Goal: Task Accomplishment & Management: Use online tool/utility

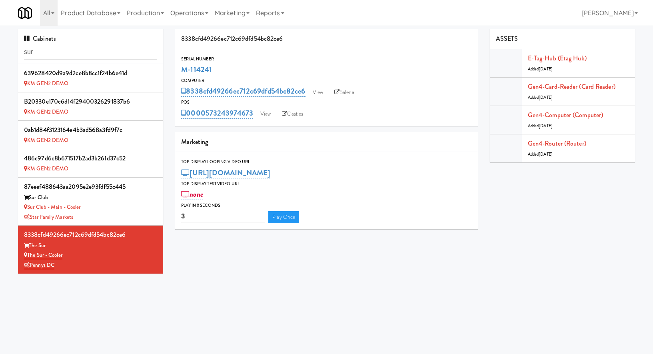
scroll to position [25, 0]
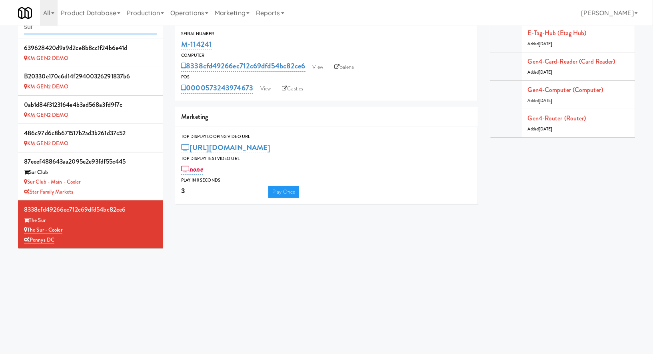
click at [62, 29] on input "sur" at bounding box center [90, 27] width 133 height 15
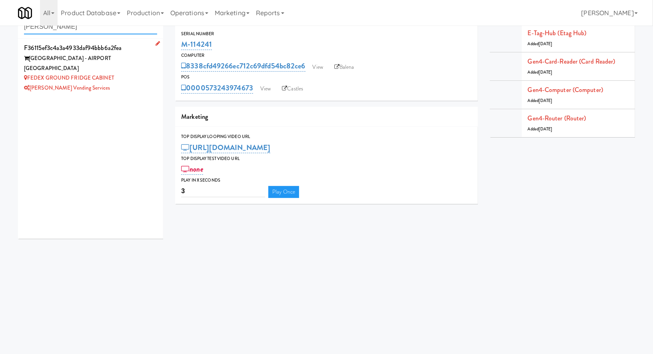
type input "tredo"
click at [129, 73] on div "FEDEX GROUND FRIDGE CABINET" at bounding box center [90, 78] width 133 height 10
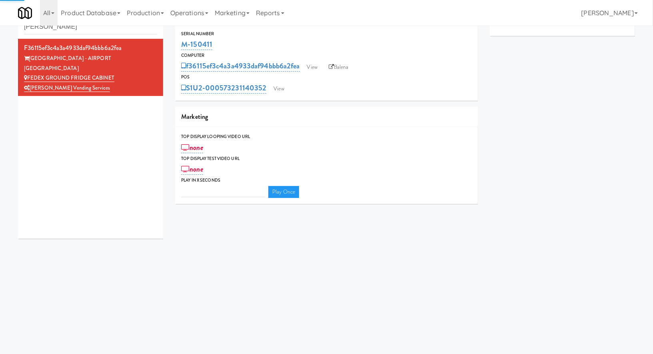
type input "3"
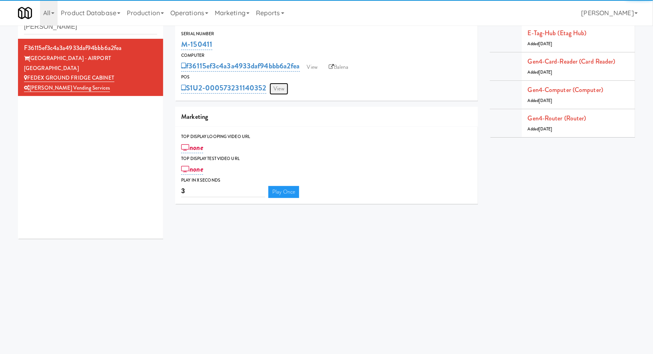
click at [280, 91] on link "View" at bounding box center [278, 89] width 18 height 12
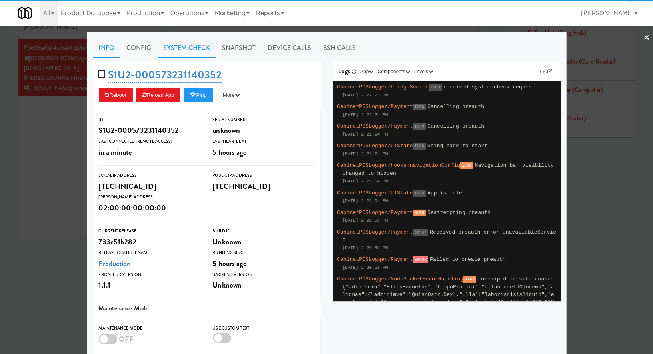
click at [207, 46] on link "System Check" at bounding box center [186, 48] width 58 height 20
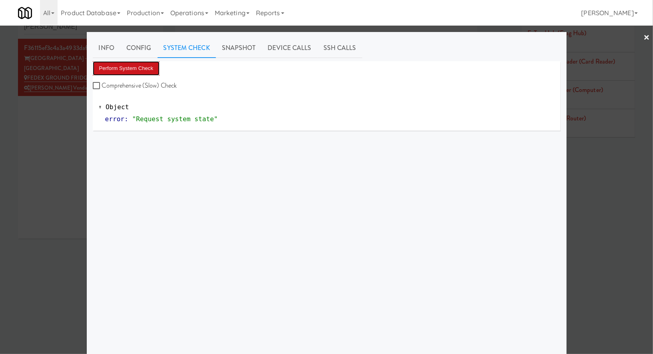
click at [153, 66] on button "Perform System Check" at bounding box center [126, 68] width 67 height 14
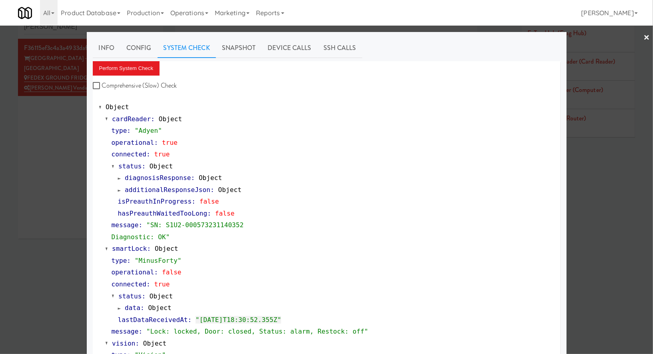
click at [53, 136] on div at bounding box center [326, 177] width 653 height 354
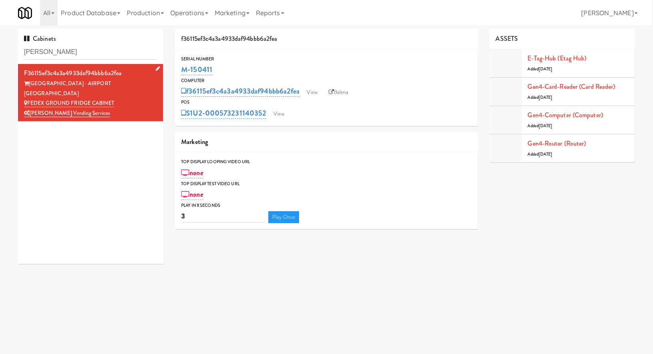
drag, startPoint x: 132, startPoint y: 92, endPoint x: 30, endPoint y: 91, distance: 102.7
click at [30, 98] on div "FEDEX GROUND FRIDGE CABINET" at bounding box center [90, 103] width 133 height 10
copy link "FEDEX GROUND FRIDGE CABINET"
click at [285, 114] on link "View" at bounding box center [278, 114] width 18 height 12
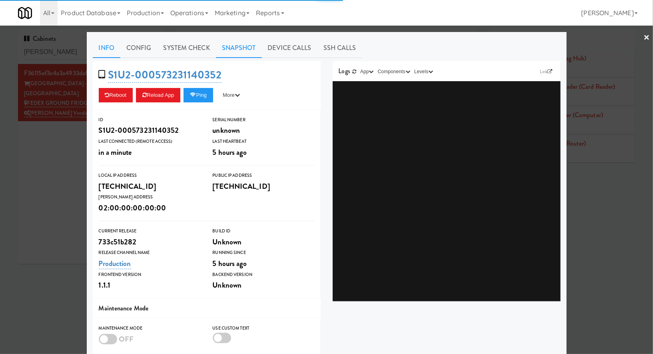
click at [242, 53] on link "Snapshot" at bounding box center [239, 48] width 46 height 20
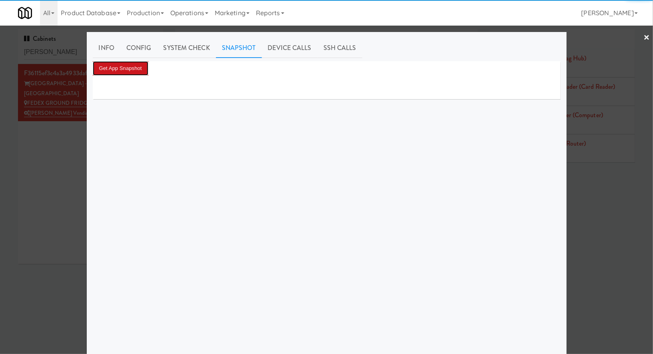
click at [132, 74] on button "Get App Snapshot" at bounding box center [121, 68] width 56 height 14
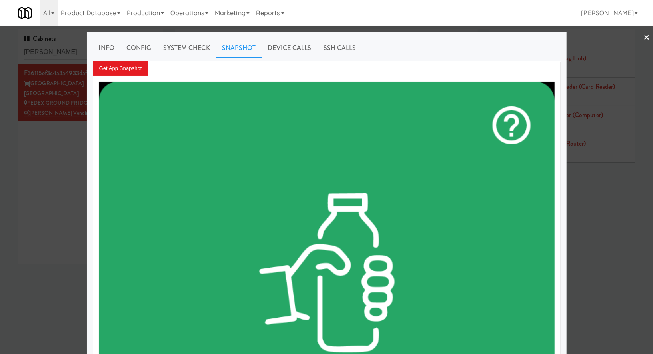
click at [59, 55] on div at bounding box center [326, 177] width 653 height 354
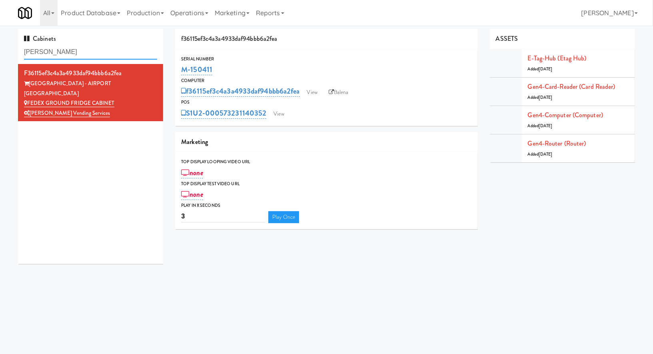
click at [59, 55] on input "tredo" at bounding box center [90, 52] width 133 height 15
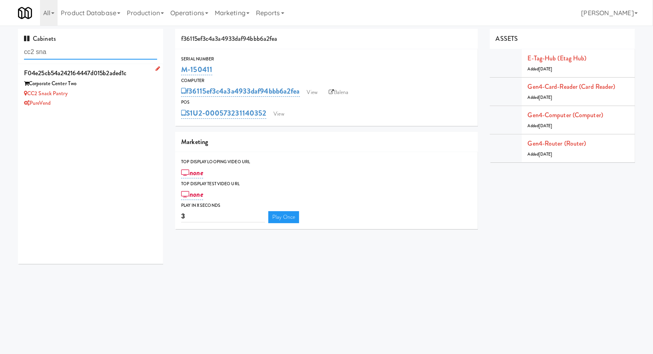
type input "cc2 sna"
click at [126, 102] on div "PureVend" at bounding box center [90, 103] width 133 height 10
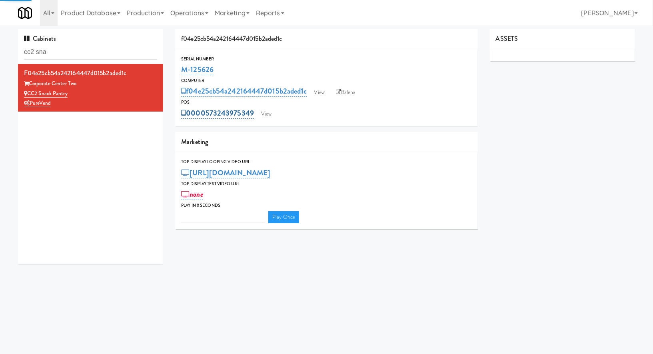
type input "3"
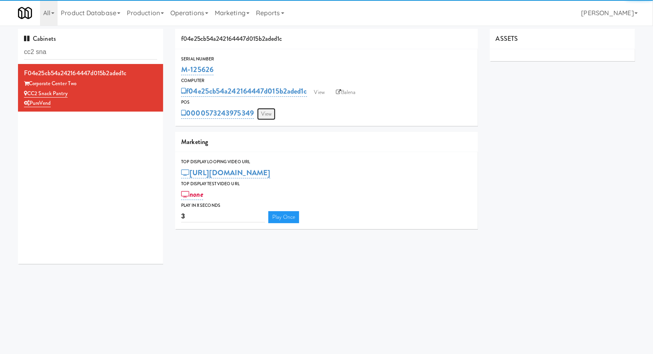
click at [265, 112] on link "View" at bounding box center [266, 114] width 18 height 12
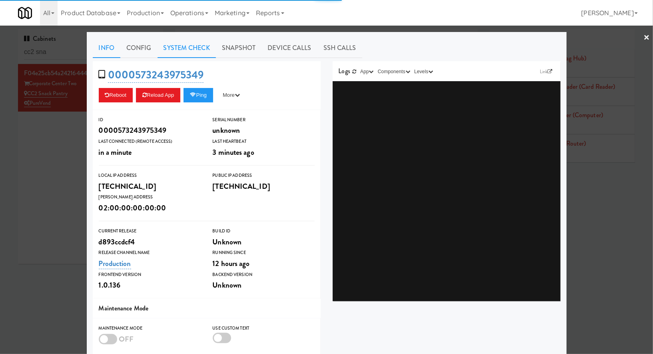
click at [202, 49] on link "System Check" at bounding box center [186, 48] width 58 height 20
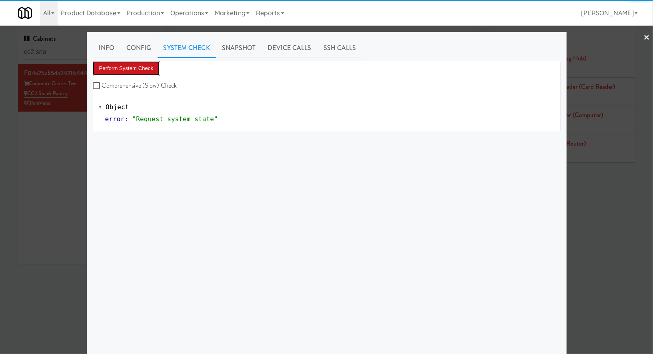
click at [149, 66] on button "Perform System Check" at bounding box center [126, 68] width 67 height 14
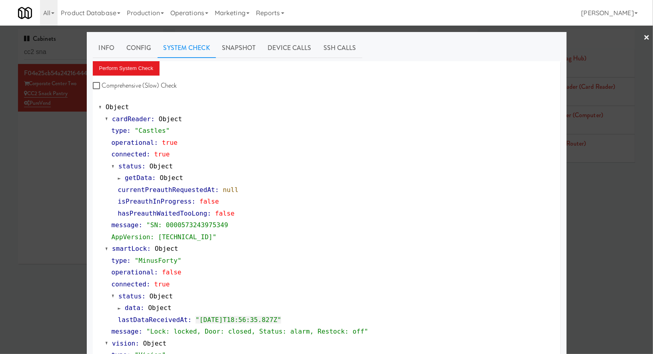
click at [17, 153] on div at bounding box center [326, 177] width 653 height 354
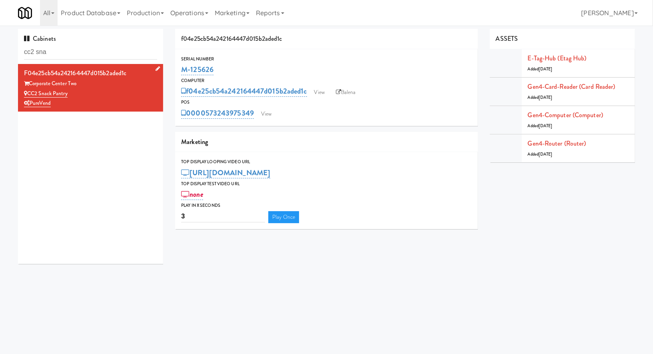
drag, startPoint x: 79, startPoint y: 92, endPoint x: 29, endPoint y: 92, distance: 49.6
click at [29, 92] on div "CC2 Snack Pantry" at bounding box center [90, 94] width 133 height 10
copy link "CC2 Snack Pantry"
click at [89, 52] on input "cc2 sna" at bounding box center [90, 52] width 133 height 15
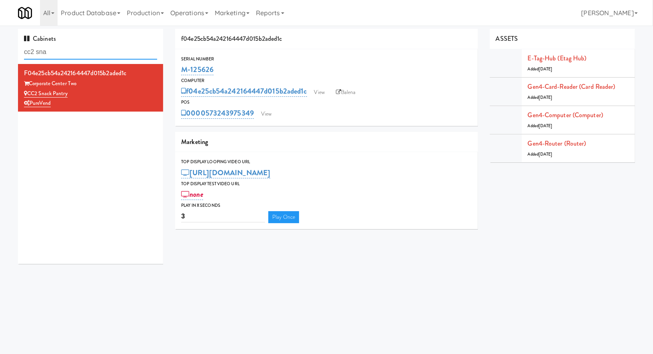
click at [89, 52] on input "cc2 sna" at bounding box center [90, 52] width 133 height 15
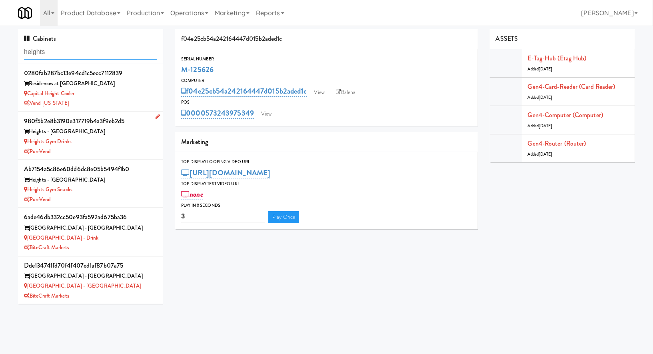
type input "heights"
click at [96, 152] on div "PureVend" at bounding box center [90, 152] width 133 height 10
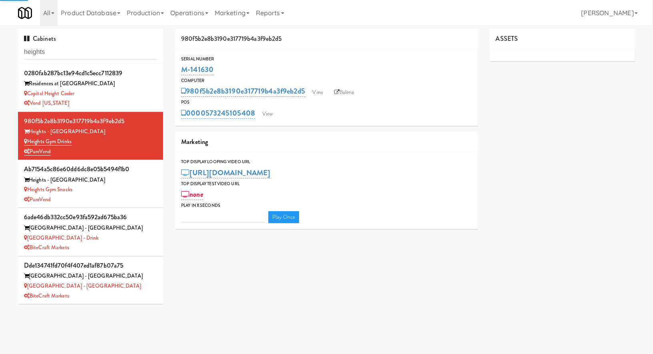
type input "3"
click at [268, 110] on link "View" at bounding box center [267, 114] width 18 height 12
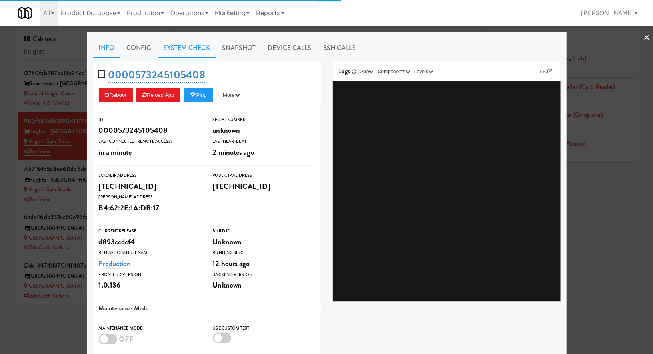
click at [199, 49] on link "System Check" at bounding box center [186, 48] width 58 height 20
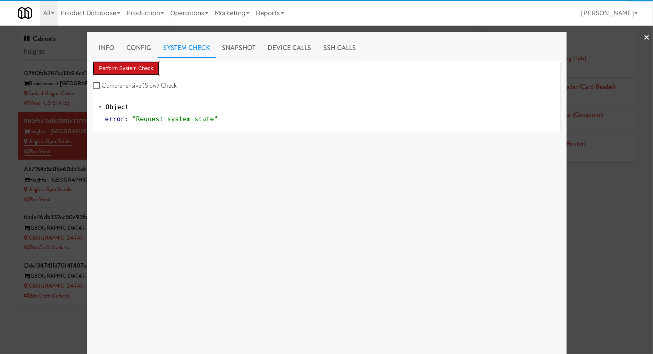
click at [144, 68] on button "Perform System Check" at bounding box center [126, 68] width 67 height 14
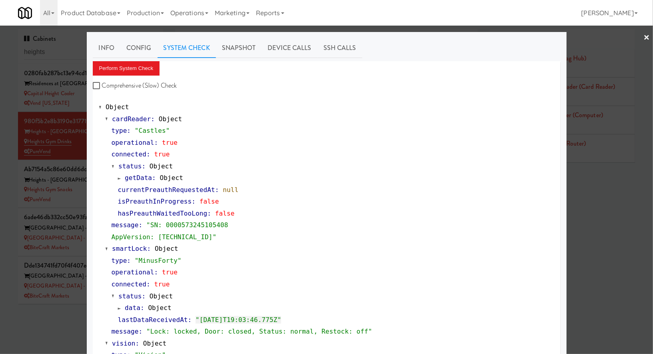
click at [80, 189] on div at bounding box center [326, 177] width 653 height 354
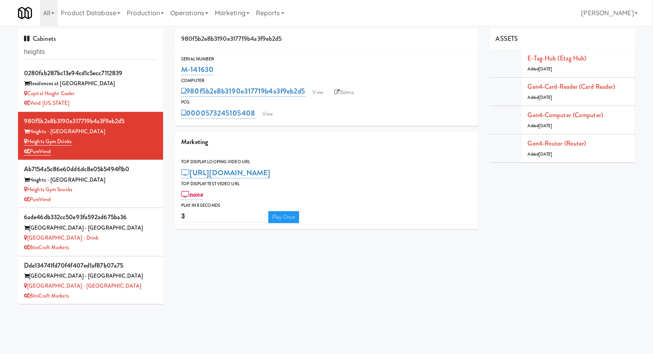
click at [80, 189] on div "Heights Gym Snacks" at bounding box center [90, 190] width 133 height 10
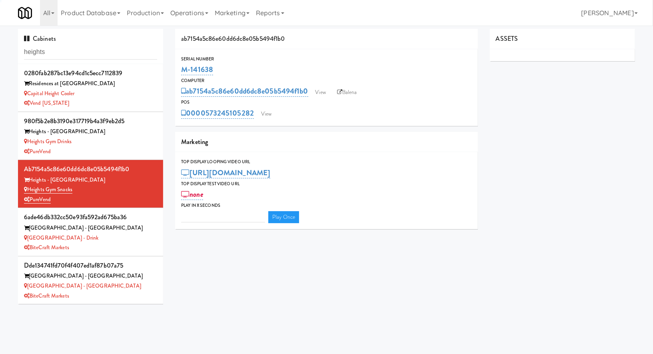
type input "3"
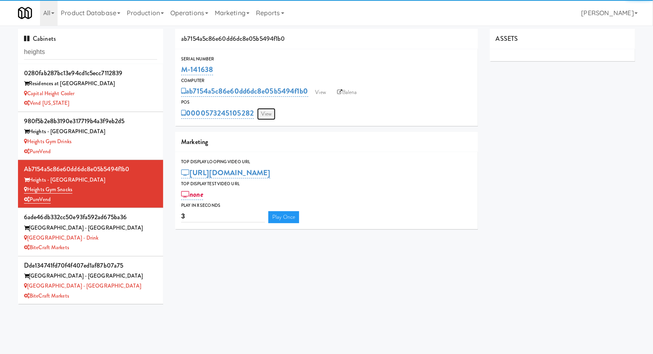
click at [269, 115] on link "View" at bounding box center [266, 114] width 18 height 12
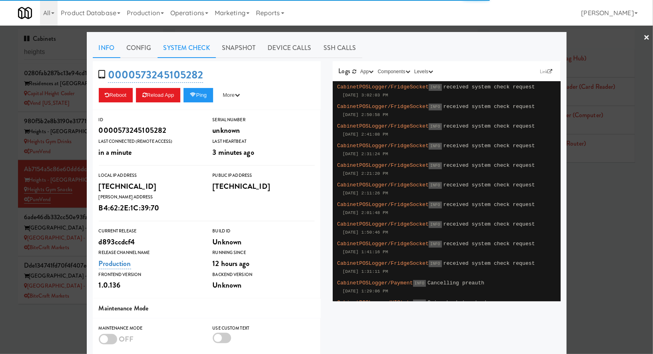
click at [189, 52] on link "System Check" at bounding box center [186, 48] width 58 height 20
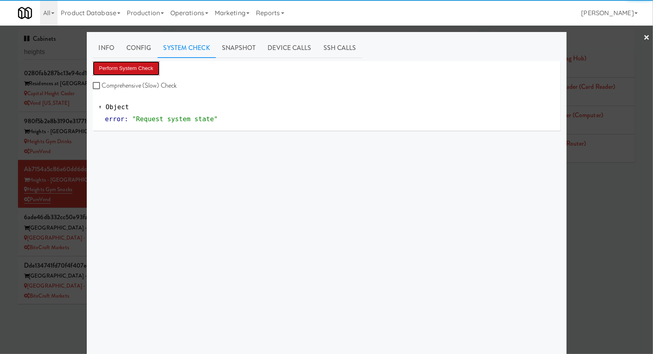
click at [142, 70] on button "Perform System Check" at bounding box center [126, 68] width 67 height 14
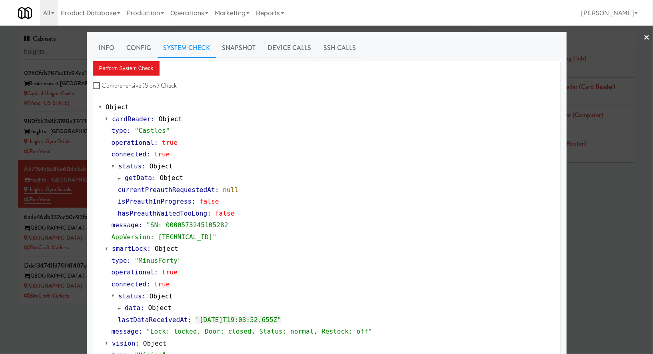
click at [13, 119] on div at bounding box center [326, 177] width 653 height 354
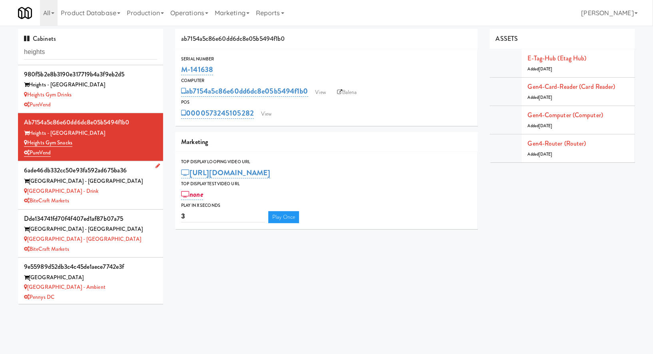
scroll to position [95, 0]
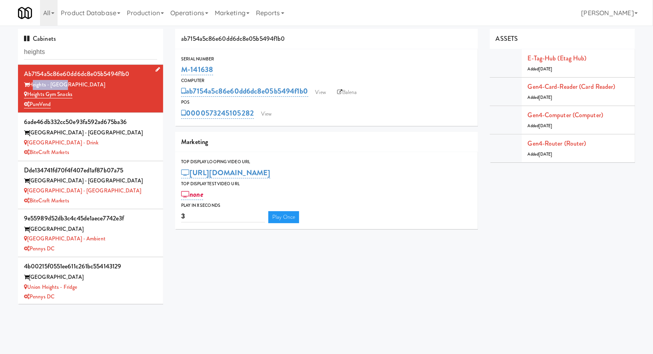
drag, startPoint x: 70, startPoint y: 84, endPoint x: 32, endPoint y: 85, distance: 38.0
click at [31, 85] on div "Heights - East" at bounding box center [90, 85] width 133 height 10
copy div "Heights - East"
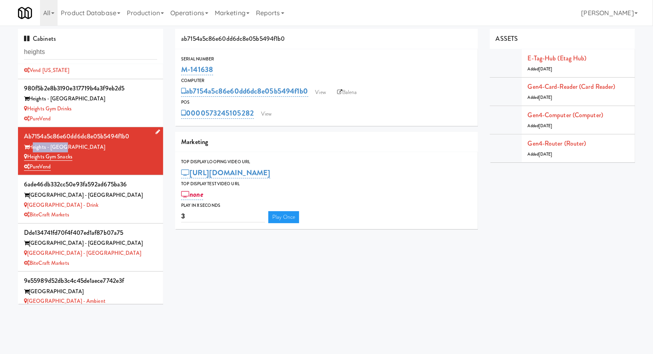
scroll to position [27, 0]
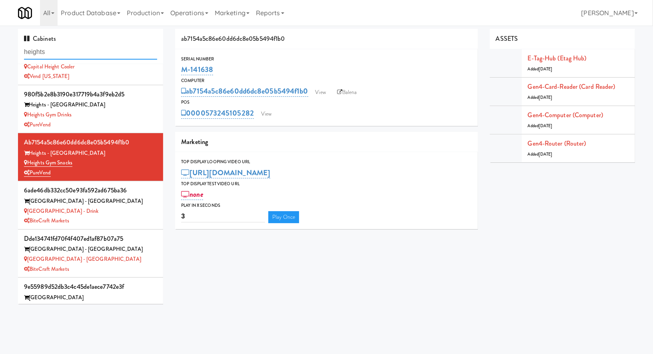
click at [83, 52] on input "heights" at bounding box center [90, 52] width 133 height 15
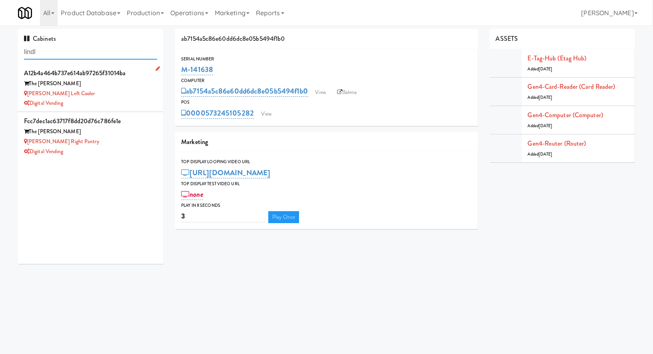
type input "lindl"
click at [111, 99] on div "Digital Vending" at bounding box center [90, 103] width 133 height 10
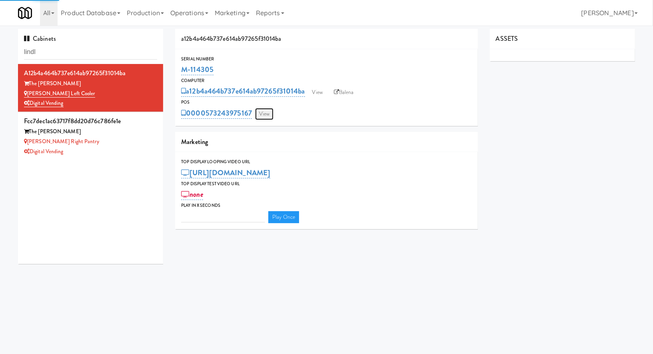
click at [260, 114] on link "View" at bounding box center [264, 114] width 18 height 12
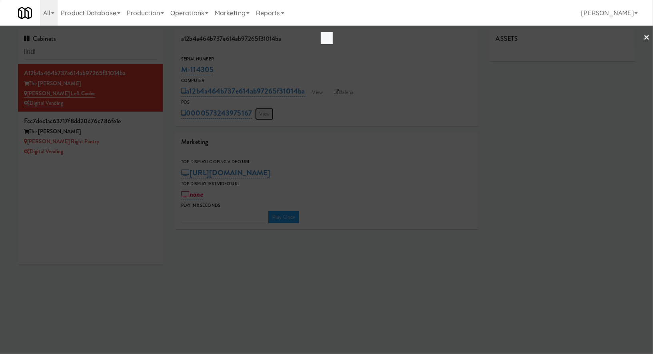
type input "3"
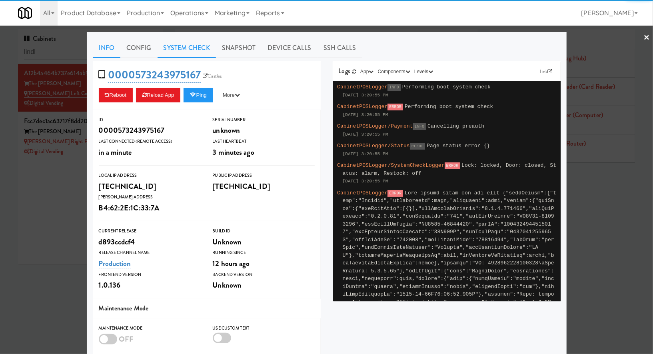
click at [198, 50] on link "System Check" at bounding box center [186, 48] width 58 height 20
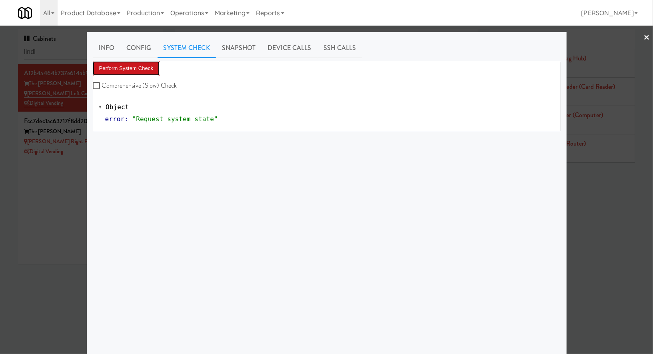
click at [152, 67] on button "Perform System Check" at bounding box center [126, 68] width 67 height 14
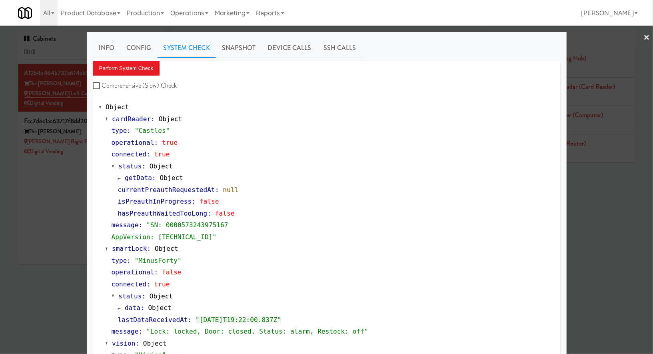
click at [72, 165] on div at bounding box center [326, 177] width 653 height 354
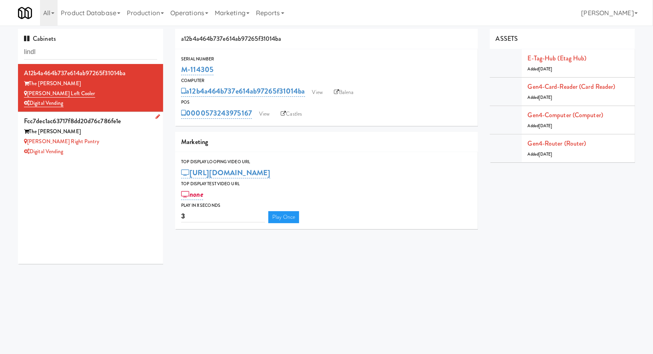
click at [75, 149] on div "Digital Vending" at bounding box center [90, 152] width 133 height 10
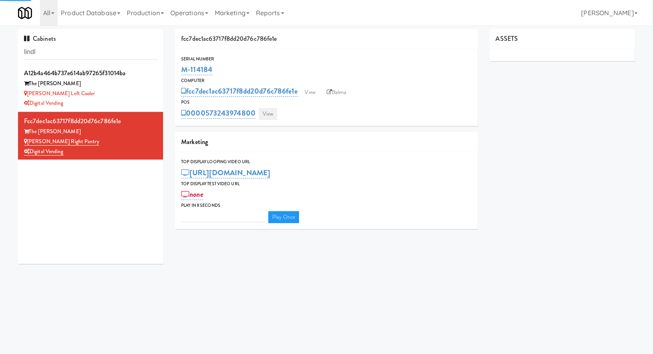
type input "3"
click at [274, 111] on link "View" at bounding box center [268, 114] width 18 height 12
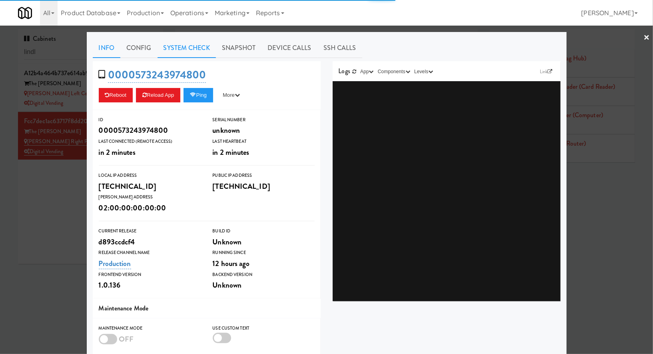
click at [186, 46] on link "System Check" at bounding box center [186, 48] width 58 height 20
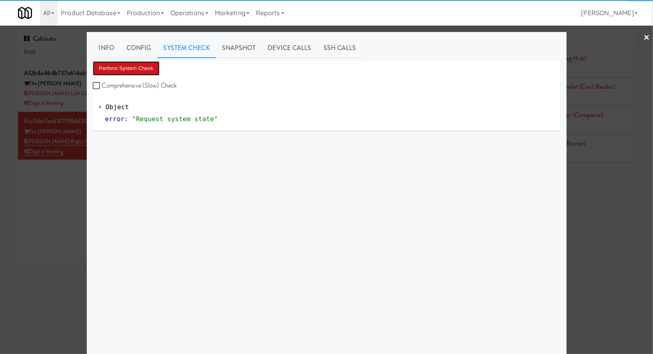
click at [139, 68] on button "Perform System Check" at bounding box center [126, 68] width 67 height 14
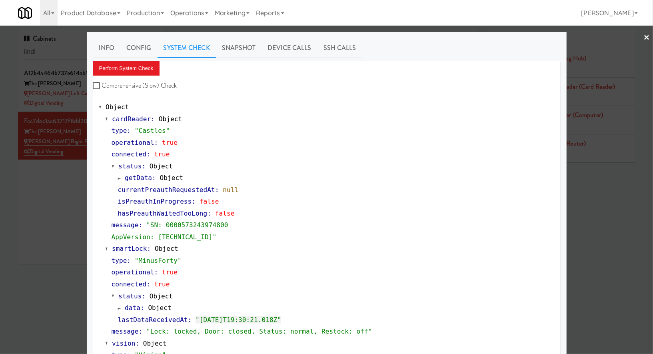
click at [50, 186] on div at bounding box center [326, 177] width 653 height 354
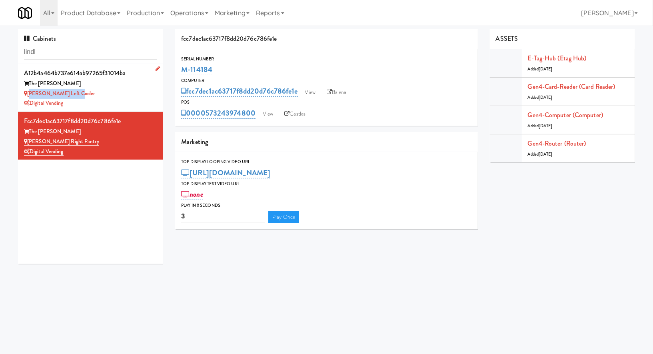
drag, startPoint x: 76, startPoint y: 92, endPoint x: 28, endPoint y: 94, distance: 48.0
click at [28, 93] on div "Lindley Left Cooler" at bounding box center [90, 94] width 133 height 10
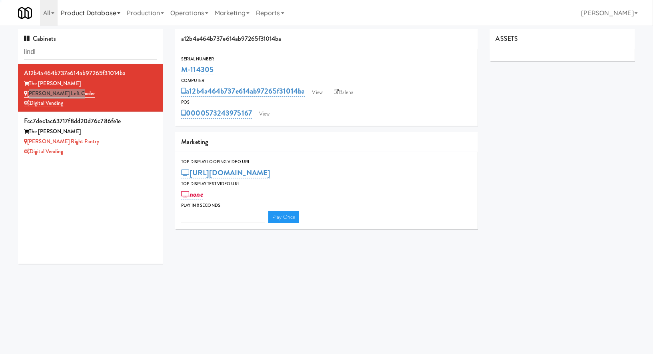
type input "3"
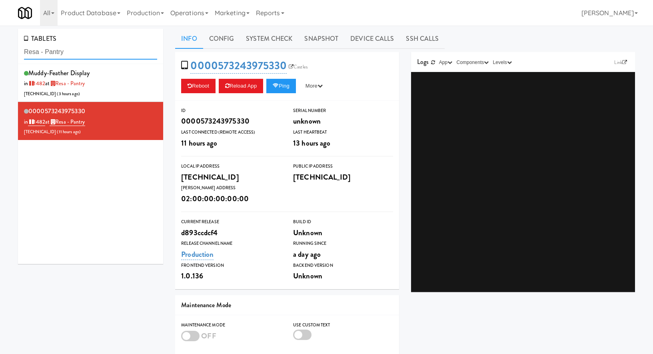
click at [55, 48] on input "Resa - Pantry" at bounding box center [90, 52] width 133 height 15
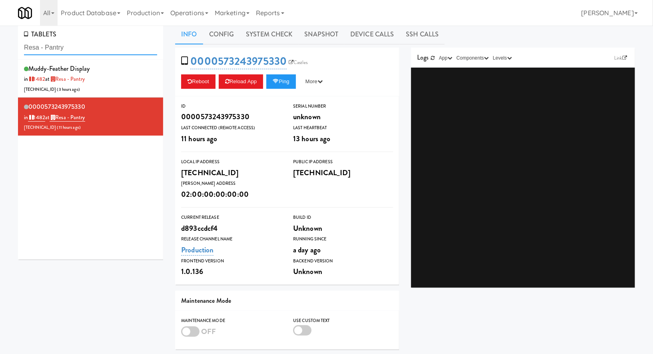
click at [55, 48] on input "Resa - Pantry" at bounding box center [90, 47] width 133 height 15
paste input "FEDEX GROUND FRIDGE CABINET"
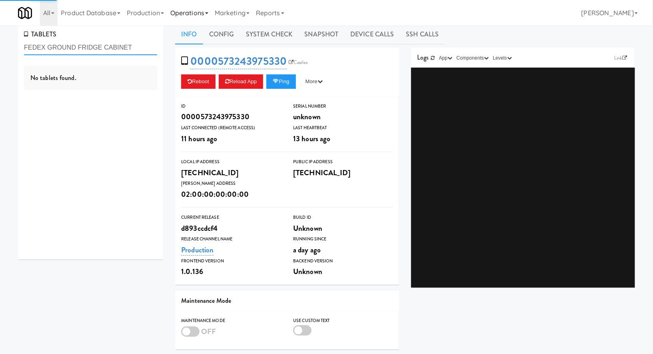
type input "FEDEX GROUND FRIDGE CABINET"
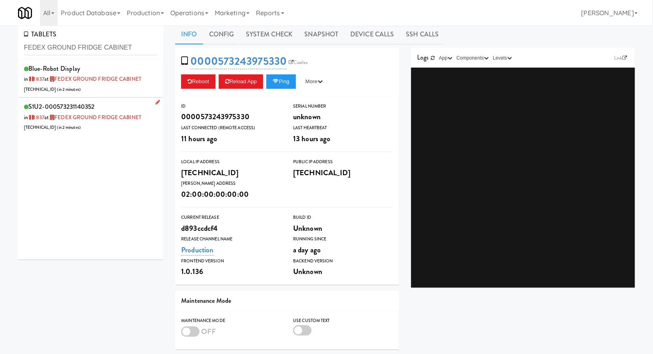
click at [123, 102] on div "S1U2-000573231140352 in 1837 at FEDEX GROUND FRIDGE CABINET 206.0.69.209 ( in 2…" at bounding box center [90, 117] width 133 height 32
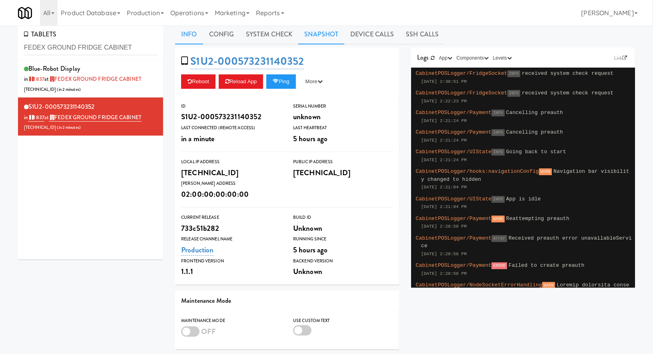
click at [333, 35] on link "Snapshot" at bounding box center [321, 34] width 46 height 20
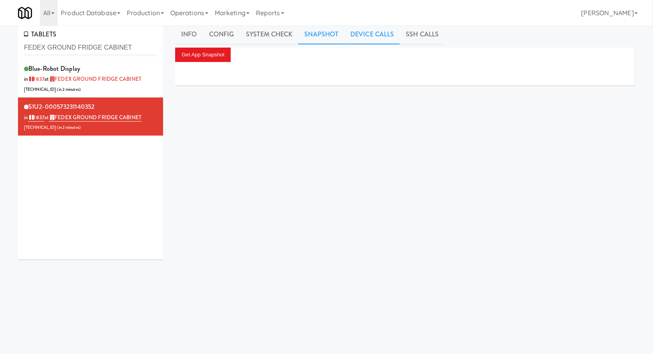
click at [350, 35] on link "Device Calls" at bounding box center [372, 34] width 56 height 20
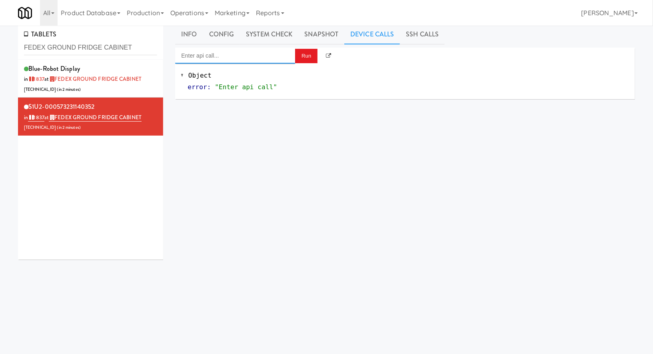
click at [241, 56] on input "Enter api call..." at bounding box center [235, 56] width 120 height 16
click at [254, 76] on div "http://localhost:3000/cooler/restocking-mode/enable" at bounding box center [235, 79] width 108 height 10
type input "Cooler: Enable Restocking"
click at [305, 56] on button "Run" at bounding box center [306, 56] width 22 height 14
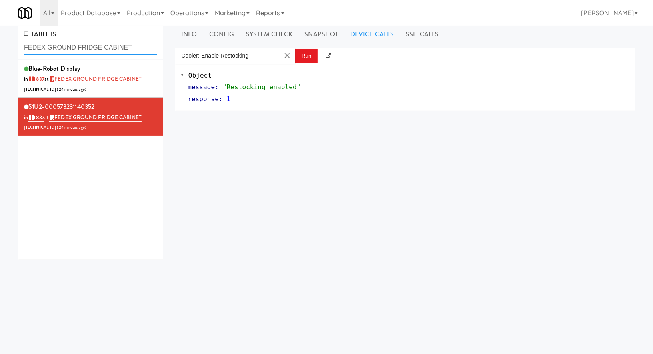
click at [76, 46] on input "FEDEX GROUND FRIDGE CABINET" at bounding box center [90, 47] width 133 height 15
paste input "CC2 Snack Pantry"
type input "CC2 Snack Pantry"
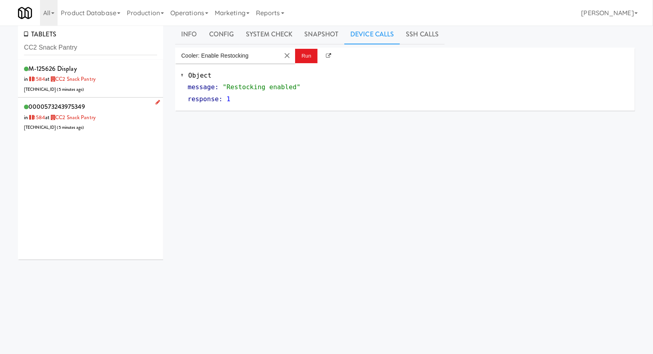
click at [131, 108] on div "0000573243975349 in 1584 at CC2 Snack Pantry 206.0.69.122 ( 5 minutes ago )" at bounding box center [90, 117] width 133 height 32
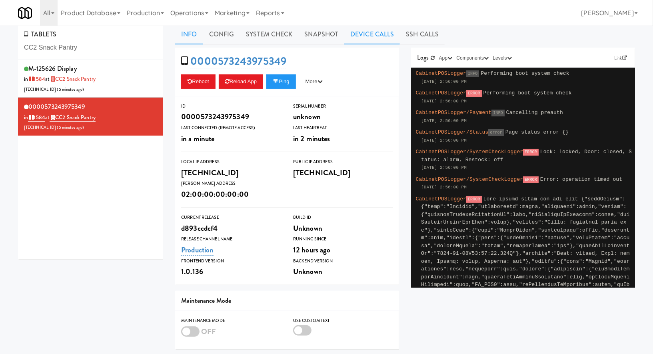
click at [351, 37] on link "Device Calls" at bounding box center [372, 34] width 56 height 20
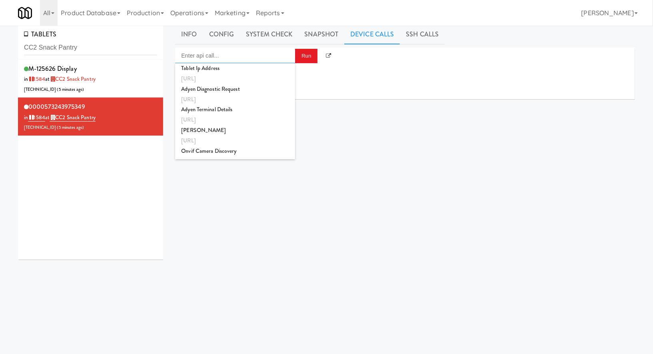
click at [246, 60] on input "Enter api call..." at bounding box center [235, 56] width 120 height 16
click at [242, 79] on div "http://localhost:3000/cooler/restocking-mode/enable" at bounding box center [235, 79] width 108 height 10
type input "Cooler: Enable Restocking"
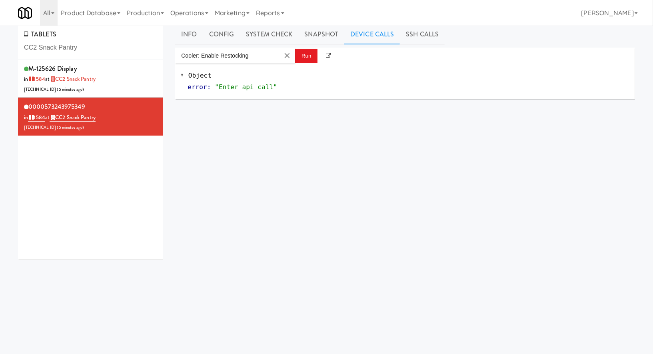
click at [307, 65] on div "Object error : "Enter api call"" at bounding box center [405, 82] width 460 height 36
click at [307, 57] on button "Run" at bounding box center [306, 56] width 22 height 14
click at [76, 52] on input "CC2 Snack Pantry" at bounding box center [90, 47] width 133 height 15
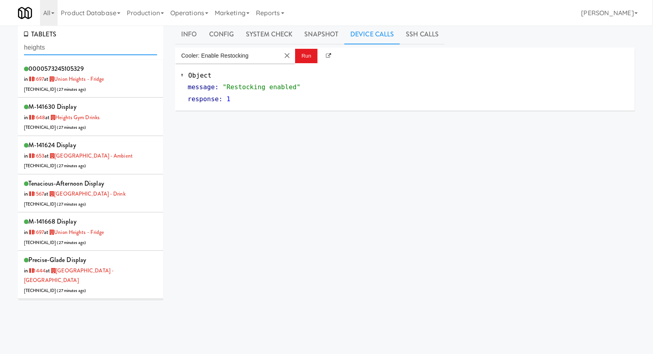
click at [101, 48] on input "heights" at bounding box center [90, 47] width 133 height 15
paste input "Lindley Left Cooler"
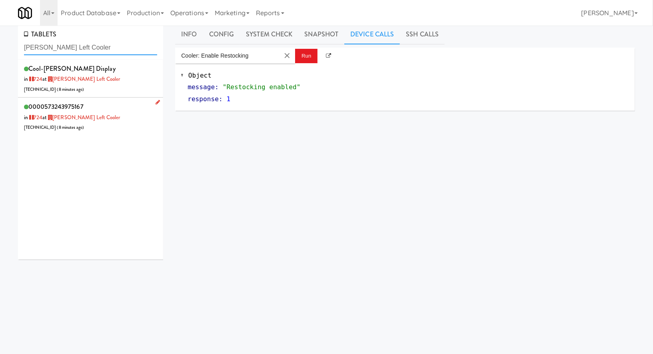
type input "Lindley Left Cooler"
click at [113, 109] on div "0000573243975167 in 724 at Lindley Left Cooler 206.0.69.62 ( 8 minutes ago )" at bounding box center [90, 117] width 133 height 32
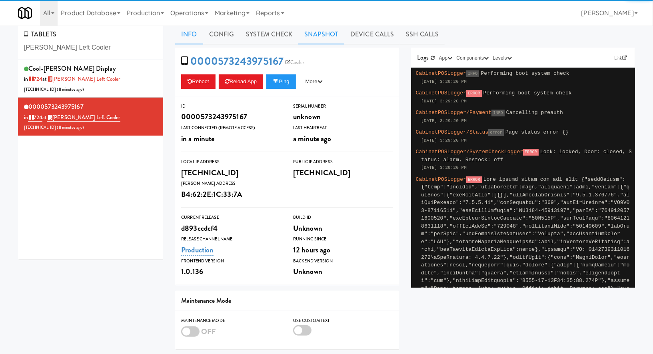
click at [336, 34] on link "Snapshot" at bounding box center [321, 34] width 46 height 20
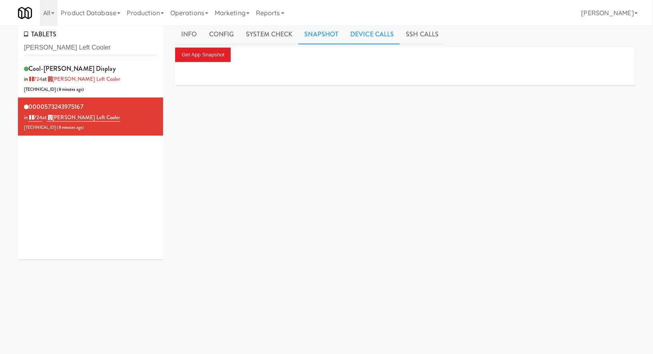
click at [359, 34] on link "Device Calls" at bounding box center [372, 34] width 56 height 20
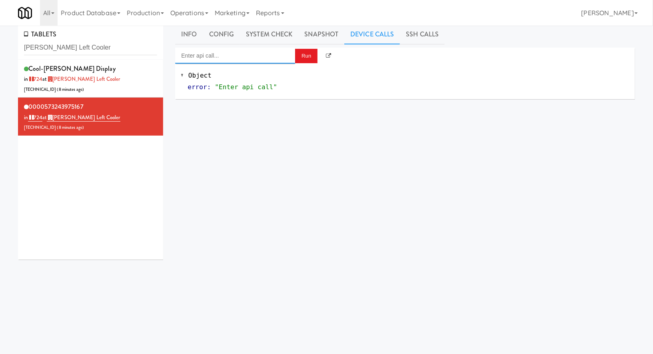
click at [246, 53] on input "Enter api call..." at bounding box center [235, 56] width 120 height 16
click at [241, 74] on div "http://localhost:3000/cooler/restocking-mode/enable" at bounding box center [235, 79] width 108 height 10
type input "Cooler: Enable Restocking"
click at [302, 60] on button "Run" at bounding box center [306, 56] width 22 height 14
click at [87, 51] on input "Lindley Left Cooler" at bounding box center [90, 47] width 133 height 15
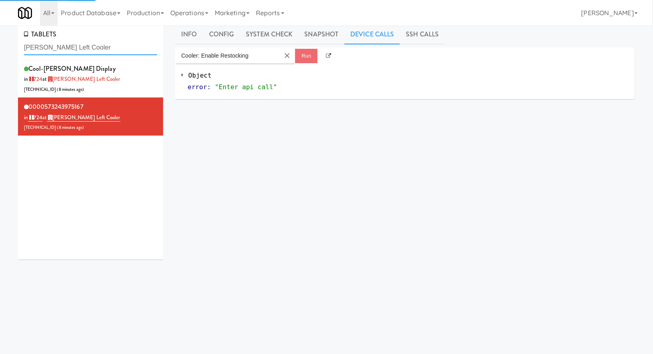
click at [87, 51] on input "Lindley Left Cooler" at bounding box center [90, 47] width 133 height 15
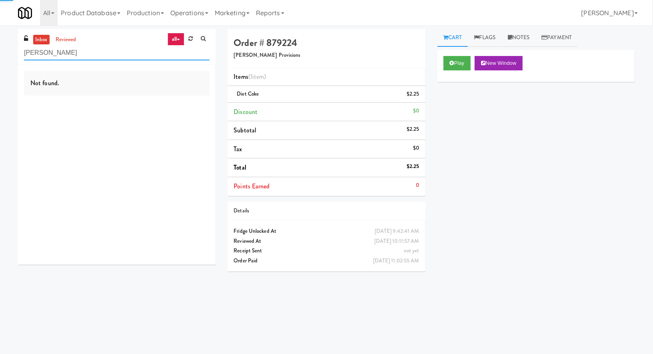
click at [41, 53] on input "[PERSON_NAME]" at bounding box center [116, 53] width 185 height 15
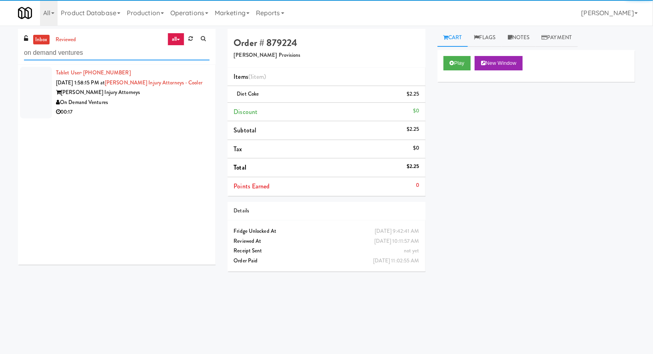
type input "on demand ventures"
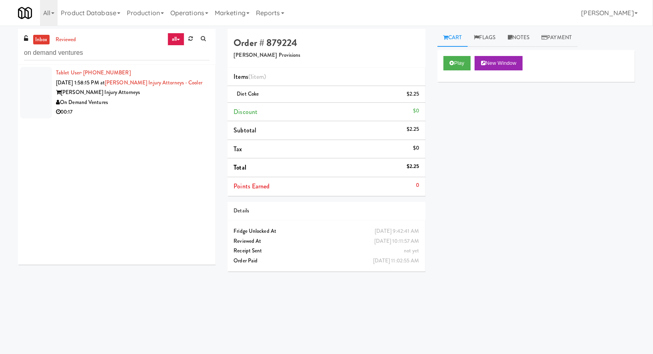
click at [145, 101] on div "On Demand Ventures" at bounding box center [132, 103] width 153 height 10
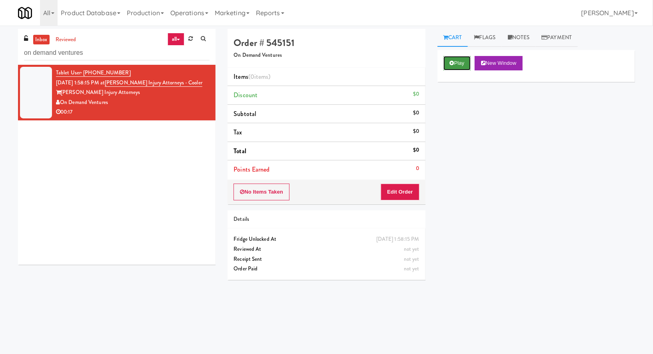
click at [444, 68] on button "Play" at bounding box center [457, 63] width 28 height 14
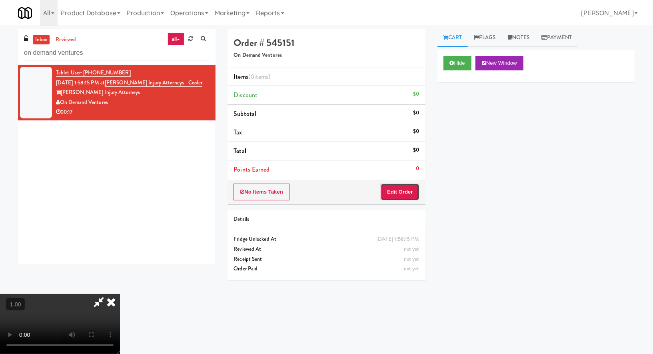
click at [401, 185] on button "Edit Order" at bounding box center [399, 191] width 39 height 17
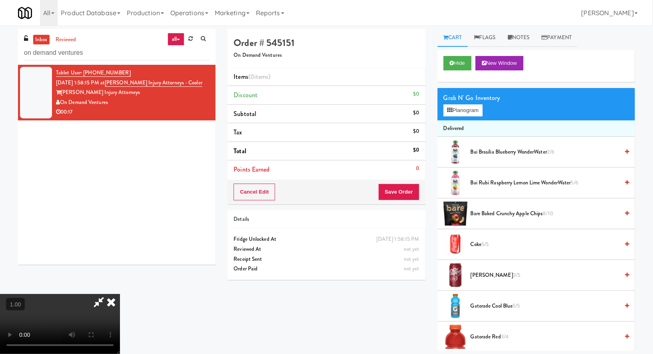
click at [90, 294] on video at bounding box center [60, 324] width 120 height 60
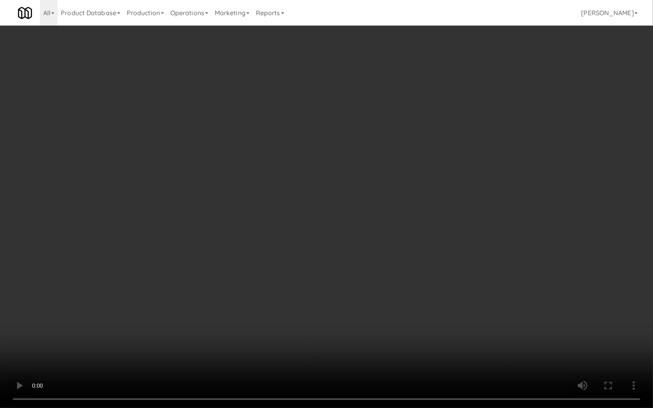
click at [149, 237] on video at bounding box center [326, 204] width 653 height 408
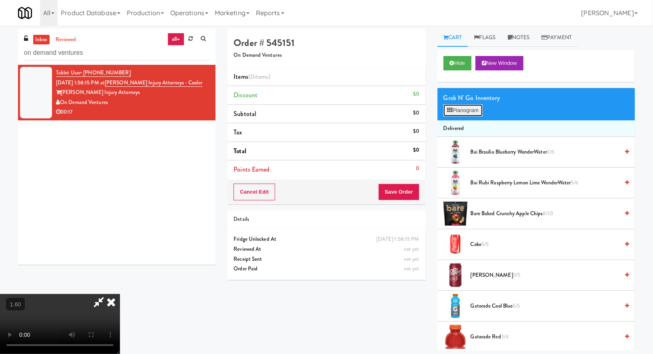
click at [482, 105] on button "Planogram" at bounding box center [462, 110] width 39 height 12
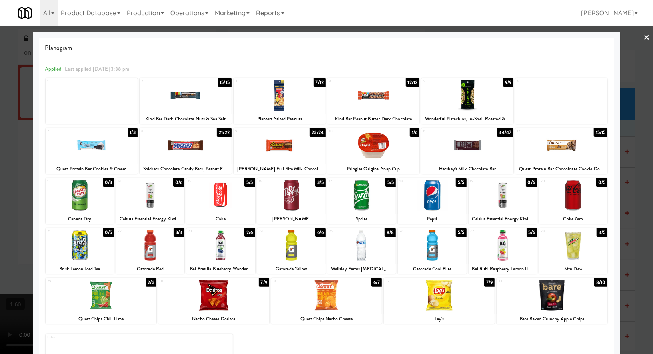
click at [388, 151] on div at bounding box center [373, 145] width 92 height 31
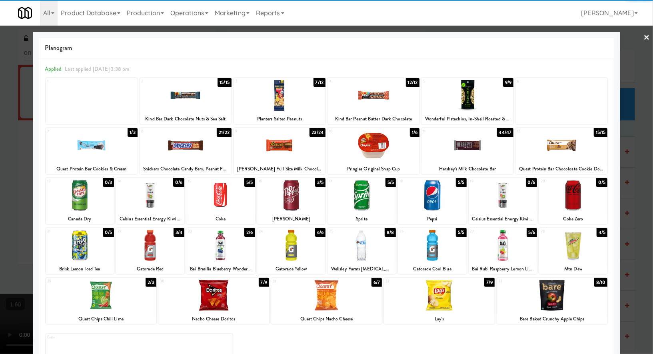
click at [648, 36] on link "×" at bounding box center [646, 38] width 6 height 25
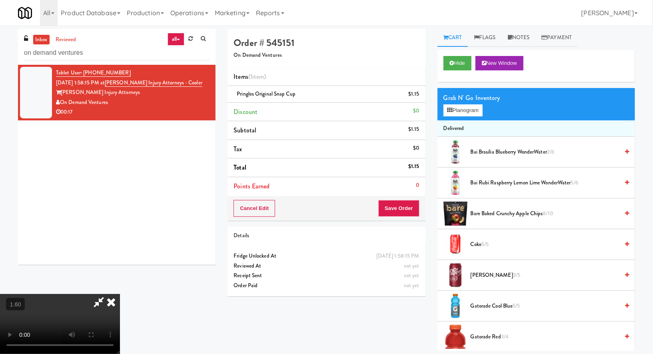
click at [410, 197] on div "Cancel Edit Save Order" at bounding box center [325, 208] width 197 height 25
click at [410, 205] on button "Save Order" at bounding box center [398, 208] width 41 height 17
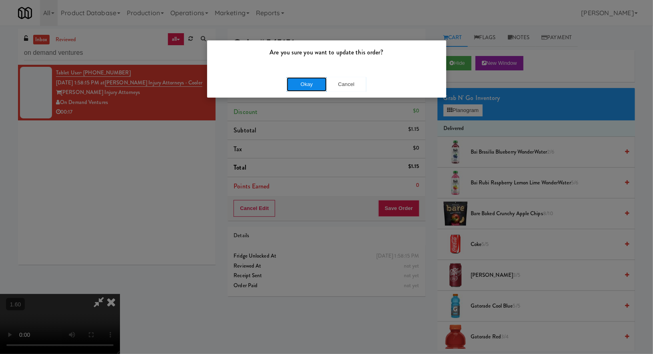
click at [300, 86] on button "Okay" at bounding box center [307, 84] width 40 height 14
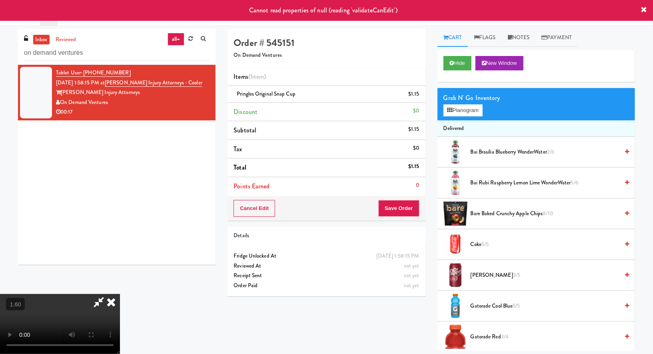
click at [120, 294] on icon at bounding box center [111, 302] width 18 height 16
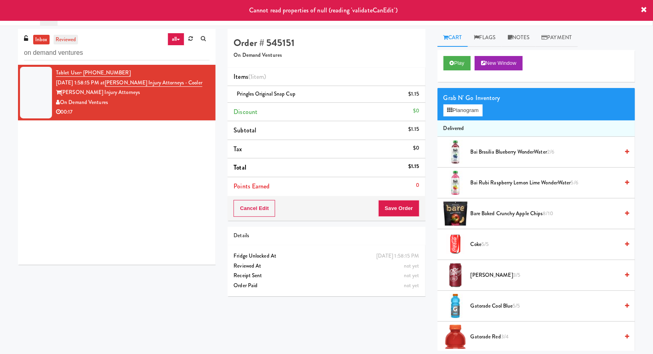
click at [71, 38] on link "reviewed" at bounding box center [66, 40] width 25 height 10
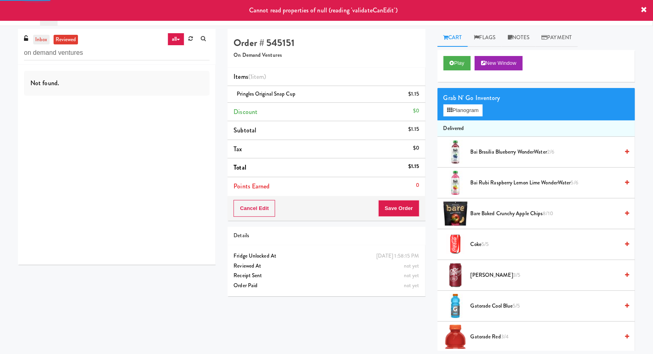
click at [45, 39] on link "inbox" at bounding box center [41, 40] width 16 height 10
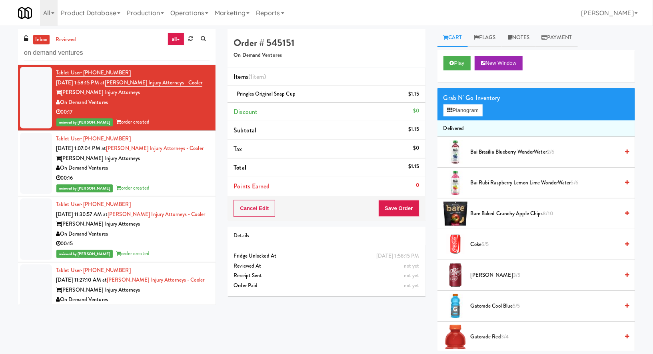
click at [179, 171] on div "On Demand Ventures" at bounding box center [132, 168] width 153 height 10
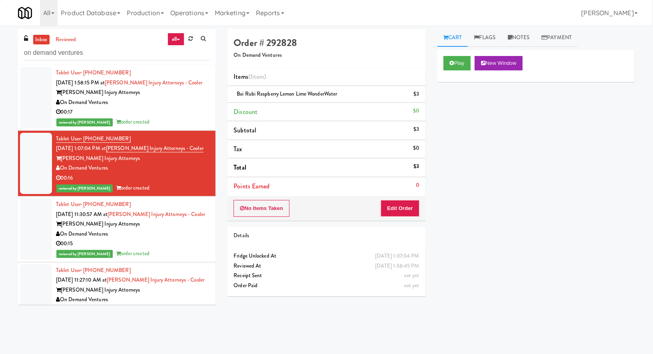
click at [178, 104] on div "On Demand Ventures" at bounding box center [132, 103] width 153 height 10
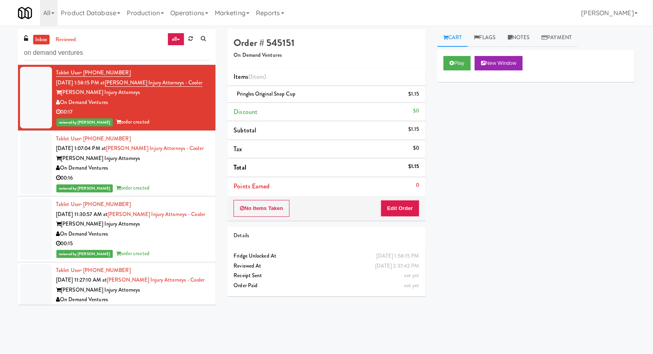
click at [173, 189] on div "reviewed by [PERSON_NAME] order created" at bounding box center [132, 188] width 153 height 10
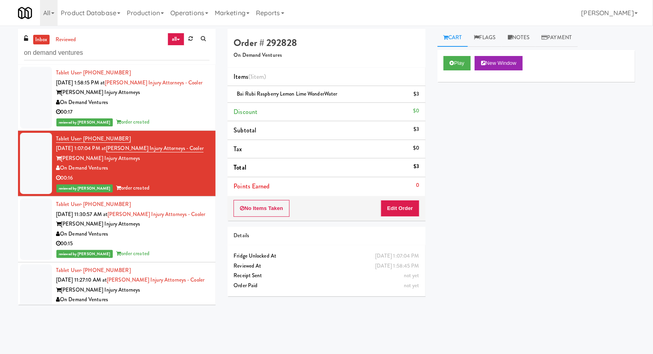
click at [44, 38] on link "inbox" at bounding box center [41, 40] width 16 height 10
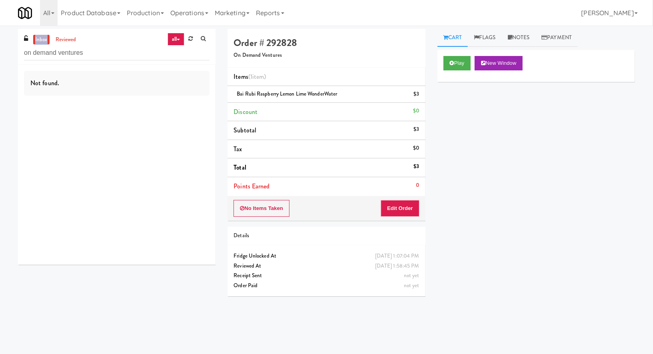
click at [44, 38] on link "inbox" at bounding box center [41, 40] width 16 height 10
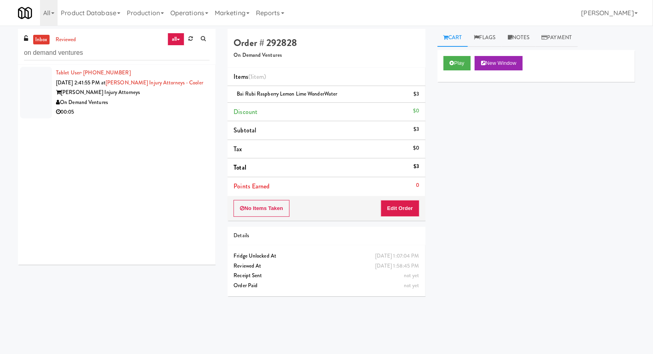
click at [148, 106] on div "On Demand Ventures" at bounding box center [132, 103] width 153 height 10
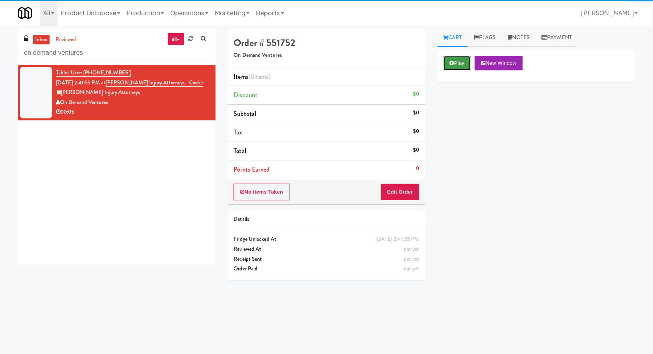
click at [448, 66] on button "Play" at bounding box center [457, 63] width 28 height 14
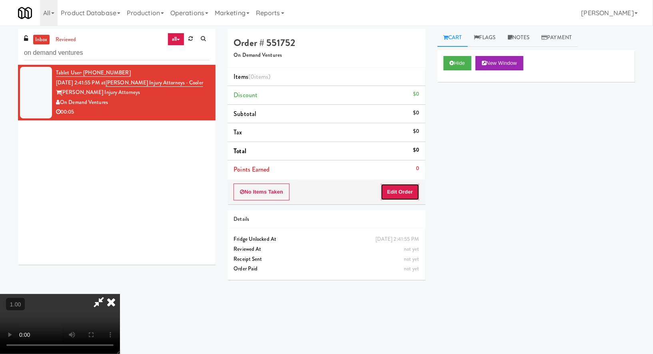
click at [402, 187] on button "Edit Order" at bounding box center [399, 191] width 39 height 17
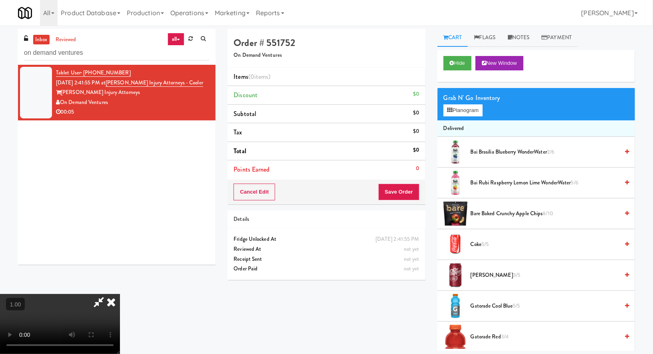
scroll to position [85, 0]
click at [120, 302] on video at bounding box center [60, 324] width 120 height 60
click at [120, 298] on video at bounding box center [60, 324] width 120 height 60
click at [453, 108] on button "Planogram" at bounding box center [462, 110] width 39 height 12
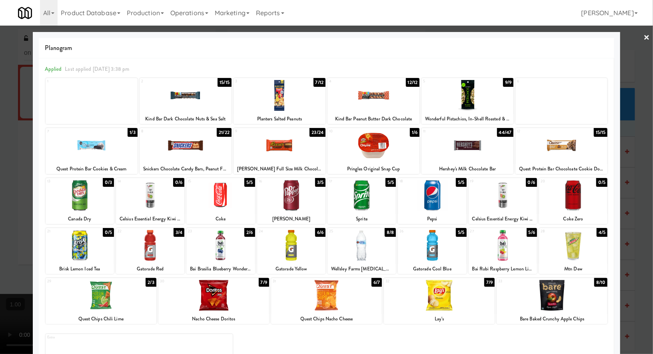
click at [143, 248] on div at bounding box center [150, 245] width 68 height 31
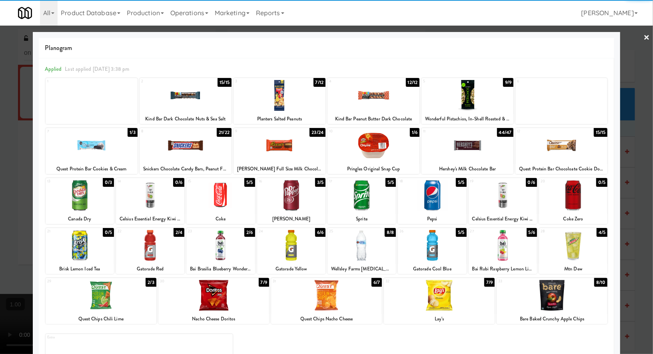
click at [276, 82] on div "3" at bounding box center [257, 81] width 44 height 7
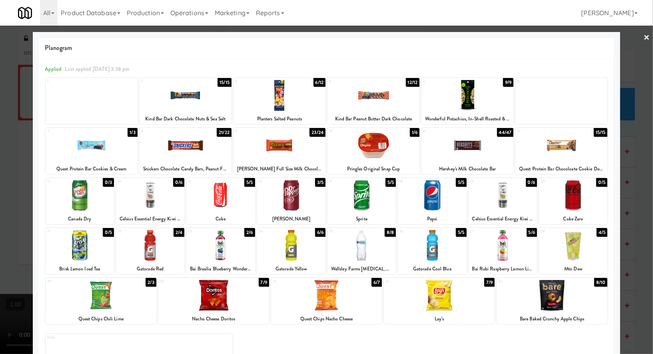
click at [643, 37] on link "×" at bounding box center [646, 38] width 6 height 25
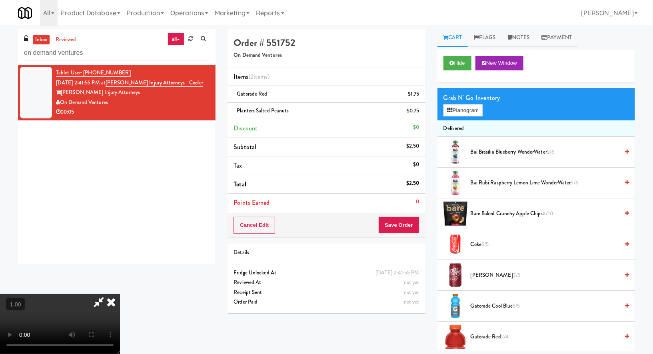
click at [120, 294] on video at bounding box center [60, 324] width 120 height 60
click at [120, 294] on icon at bounding box center [111, 302] width 18 height 16
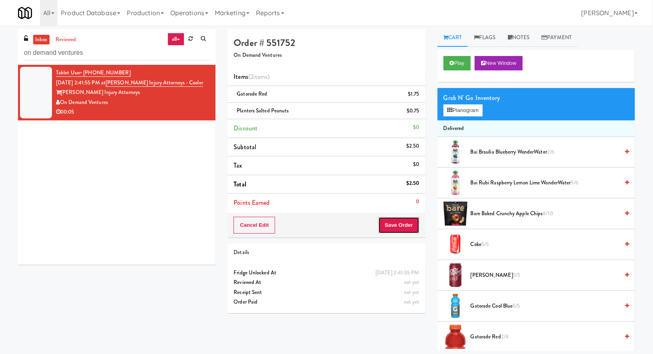
click at [386, 219] on button "Save Order" at bounding box center [398, 225] width 41 height 17
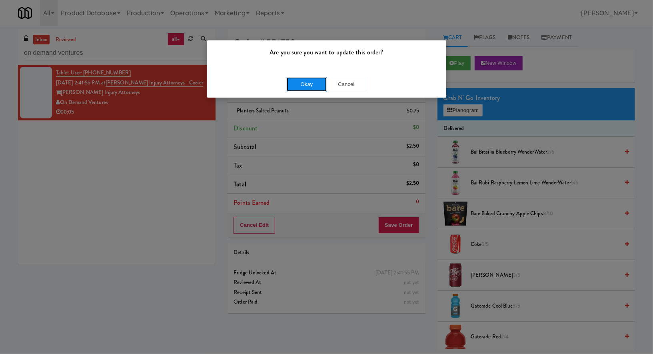
click at [314, 88] on button "Okay" at bounding box center [307, 84] width 40 height 14
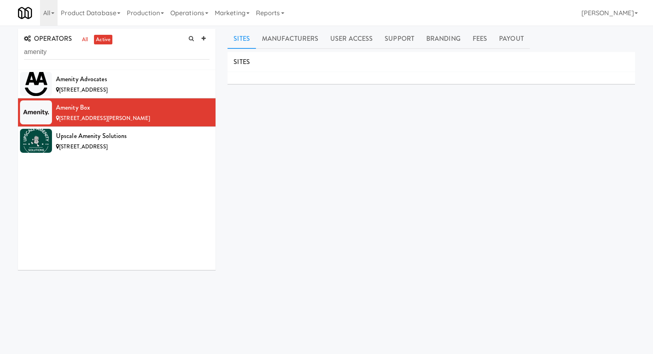
scroll to position [1, 0]
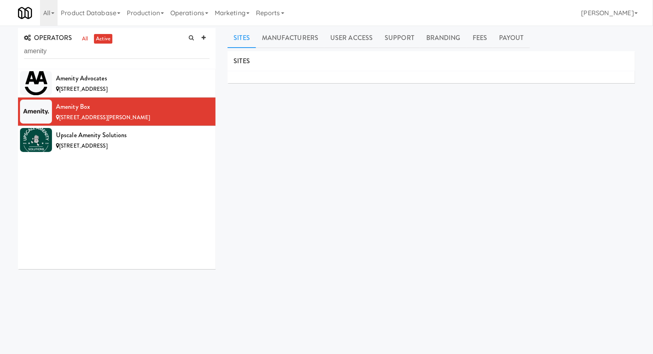
click at [66, 56] on input "amenity" at bounding box center [116, 51] width 185 height 15
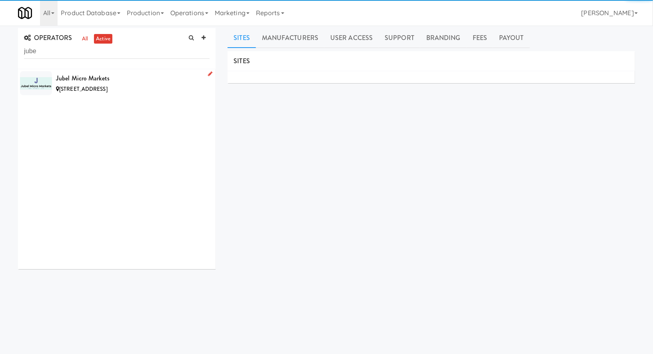
click at [141, 82] on div "Jubel Micro Markets" at bounding box center [132, 78] width 153 height 12
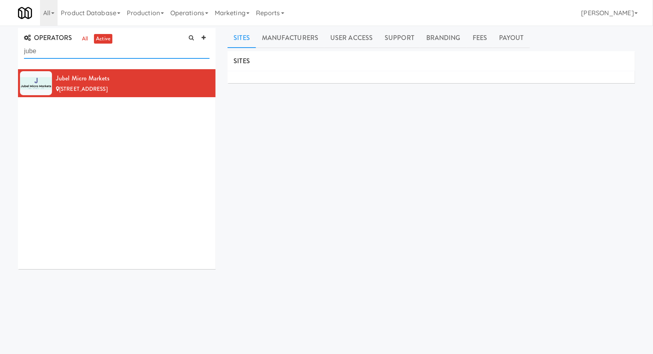
click at [62, 52] on input "jube" at bounding box center [116, 51] width 185 height 15
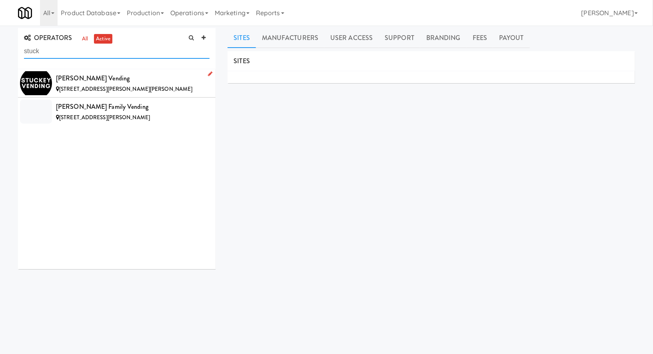
type input "stuck"
click at [163, 84] on div "[STREET_ADDRESS][PERSON_NAME][PERSON_NAME]" at bounding box center [132, 89] width 153 height 10
